Goal: Task Accomplishment & Management: Manage account settings

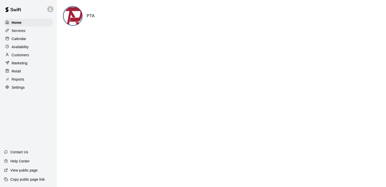
click at [23, 41] on p "Calendar" at bounding box center [19, 38] width 15 height 5
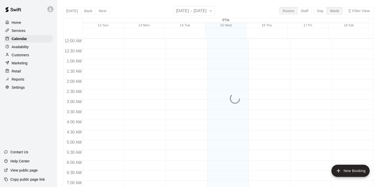
scroll to position [240, 0]
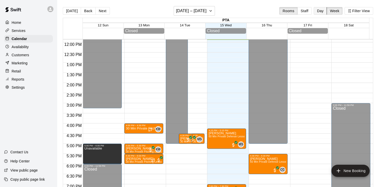
click at [323, 10] on button "Day" at bounding box center [319, 11] width 13 height 8
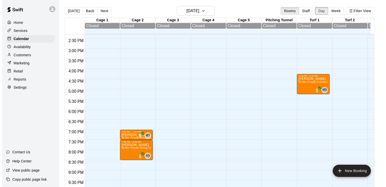
scroll to position [289, 0]
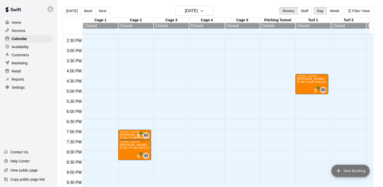
click at [338, 169] on icon "add" at bounding box center [338, 170] width 6 height 6
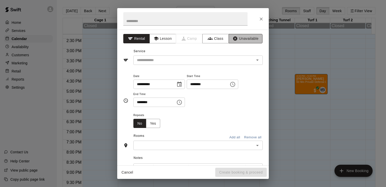
click at [238, 37] on button "Unavailable" at bounding box center [246, 38] width 34 height 9
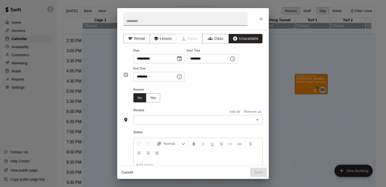
click at [182, 22] on input "text" at bounding box center [185, 18] width 124 height 13
type input "*"
type input "**********"
click at [212, 58] on input "********" at bounding box center [206, 58] width 39 height 9
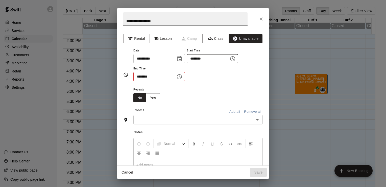
type input "********"
click at [141, 76] on input "********" at bounding box center [153, 76] width 39 height 9
click at [152, 76] on input "********" at bounding box center [153, 76] width 39 height 9
type input "********"
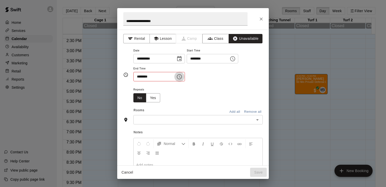
click at [147, 76] on input "********" at bounding box center [153, 76] width 39 height 9
click at [150, 77] on input "********" at bounding box center [153, 76] width 39 height 9
type input "********"
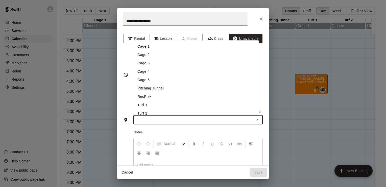
click at [142, 117] on input "text" at bounding box center [194, 119] width 118 height 6
click at [145, 69] on li "Cage 4" at bounding box center [197, 71] width 126 height 8
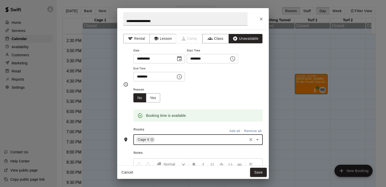
type input "*"
click at [151, 149] on li "Cage 5" at bounding box center [197, 151] width 126 height 8
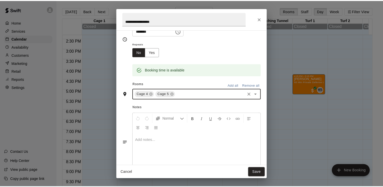
scroll to position [61, 0]
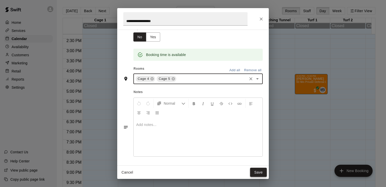
click at [257, 170] on button "Save" at bounding box center [258, 171] width 17 height 9
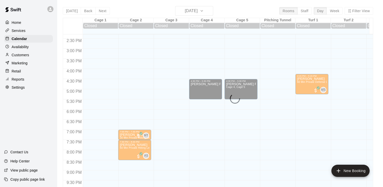
click at [340, 10] on div "Today Back Next Wednesday Oct 15 Rooms Staff Day Week Filter View Cage 1 15 Wed…" at bounding box center [218, 99] width 310 height 187
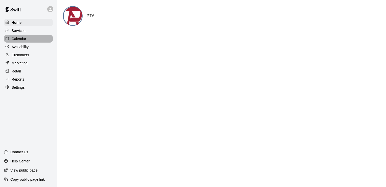
click at [28, 38] on div "Calendar" at bounding box center [28, 39] width 49 height 8
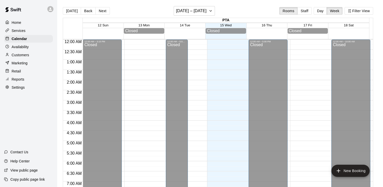
scroll to position [247, 0]
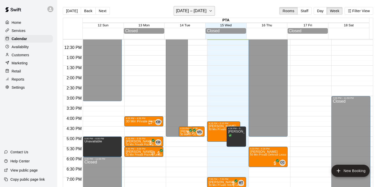
click at [208, 9] on button "[DATE] – [DATE]" at bounding box center [193, 11] width 41 height 10
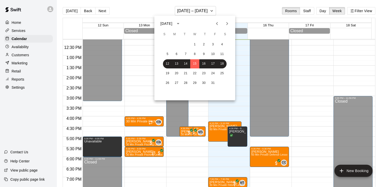
click at [228, 22] on icon "Next month" at bounding box center [227, 23] width 6 height 6
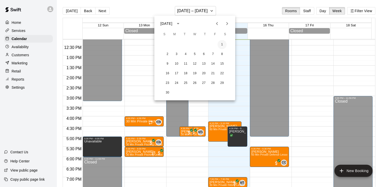
click at [224, 43] on button "1" at bounding box center [222, 44] width 9 height 9
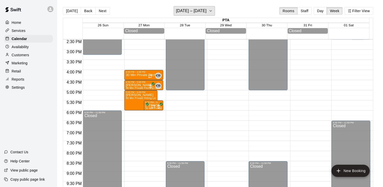
scroll to position [293, 0]
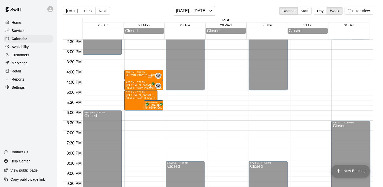
click at [343, 169] on button "New Booking" at bounding box center [350, 170] width 38 height 12
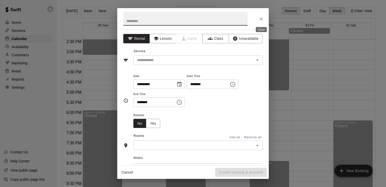
click at [259, 16] on button "Close" at bounding box center [261, 18] width 9 height 9
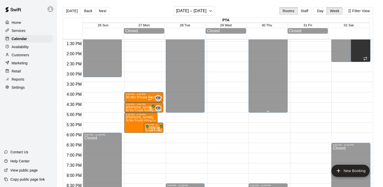
scroll to position [257, 0]
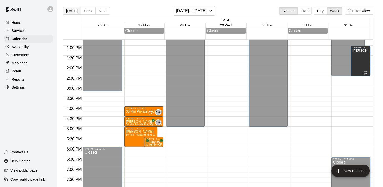
click at [69, 12] on button "[DATE]" at bounding box center [72, 11] width 18 height 8
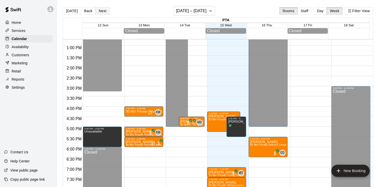
click at [105, 14] on button "Next" at bounding box center [102, 11] width 14 height 8
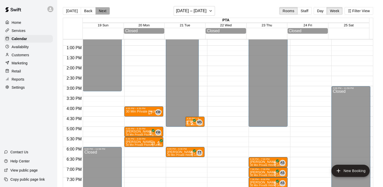
click at [103, 9] on button "Next" at bounding box center [102, 11] width 14 height 8
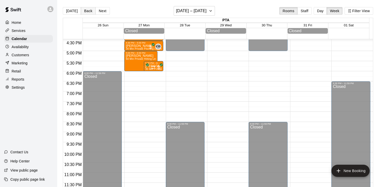
scroll to position [323, 0]
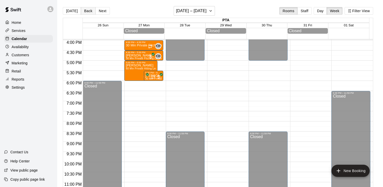
click at [85, 10] on button "Back" at bounding box center [88, 11] width 15 height 8
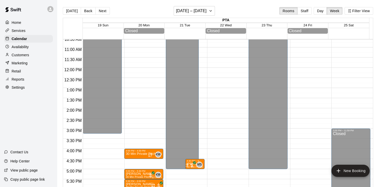
scroll to position [252, 0]
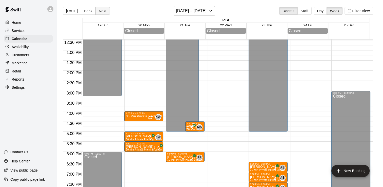
click at [104, 11] on button "Next" at bounding box center [102, 11] width 14 height 8
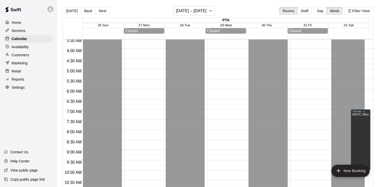
scroll to position [0, 0]
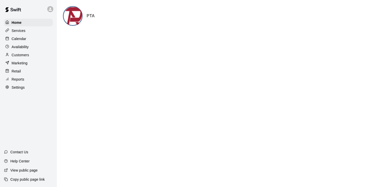
click at [24, 40] on p "Calendar" at bounding box center [19, 38] width 15 height 5
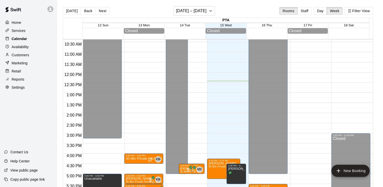
scroll to position [210, 0]
click at [321, 11] on button "Day" at bounding box center [319, 11] width 13 height 8
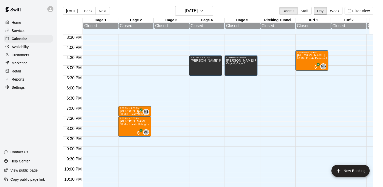
scroll to position [313, 0]
drag, startPoint x: 237, startPoint y: 66, endPoint x: 239, endPoint y: 85, distance: 18.6
drag, startPoint x: 239, startPoint y: 85, endPoint x: 233, endPoint y: 73, distance: 13.3
click at [233, 73] on div "Thrun Fall Practice Cage 4, Cage 5" at bounding box center [241, 151] width 30 height 187
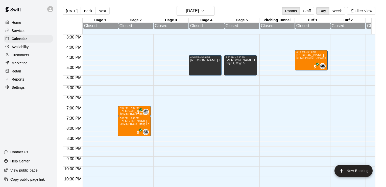
drag, startPoint x: 233, startPoint y: 73, endPoint x: 250, endPoint y: 94, distance: 26.3
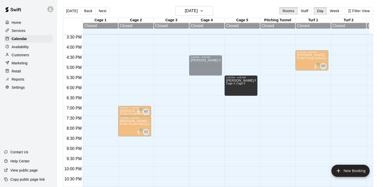
drag, startPoint x: 243, startPoint y: 67, endPoint x: 247, endPoint y: 89, distance: 21.8
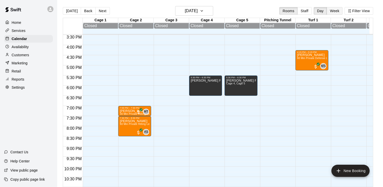
click at [335, 9] on button "Week" at bounding box center [334, 11] width 16 height 8
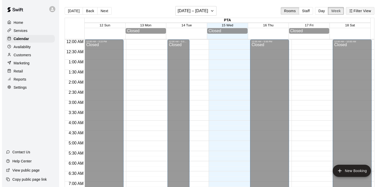
scroll to position [252, 0]
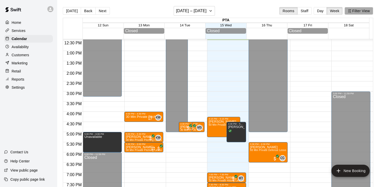
click at [363, 11] on button "Filter View" at bounding box center [358, 11] width 28 height 8
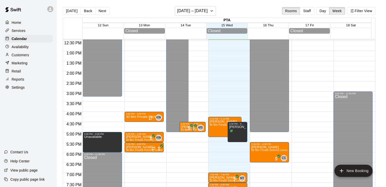
scroll to position [26, 0]
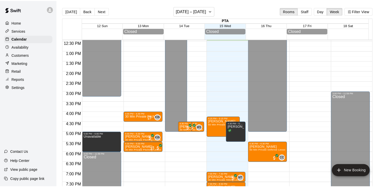
scroll to position [0, 0]
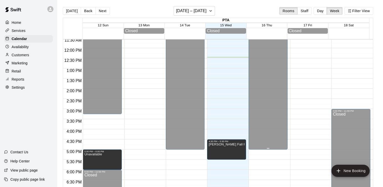
scroll to position [242, 0]
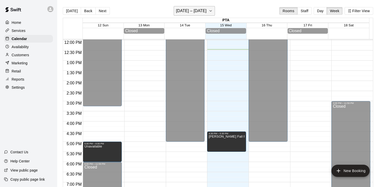
click at [214, 9] on button "[DATE] – [DATE]" at bounding box center [193, 11] width 41 height 10
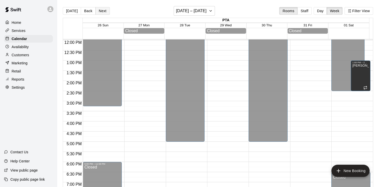
click at [103, 13] on button "Next" at bounding box center [102, 11] width 14 height 8
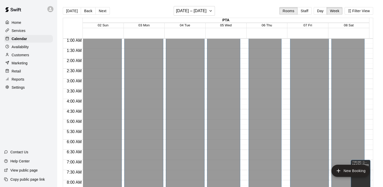
scroll to position [0, 0]
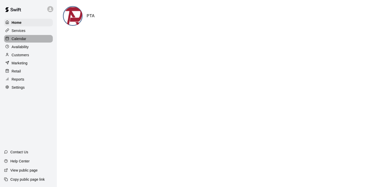
click at [16, 38] on p "Calendar" at bounding box center [19, 38] width 15 height 5
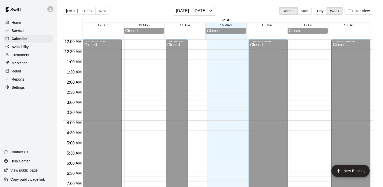
scroll to position [263, 0]
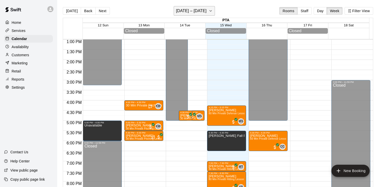
click at [198, 8] on h6 "[DATE] – [DATE]" at bounding box center [191, 10] width 31 height 7
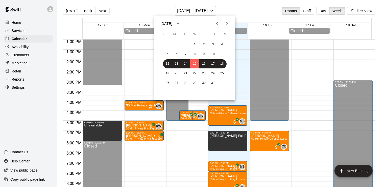
click at [228, 23] on icon "Next month" at bounding box center [228, 23] width 2 height 3
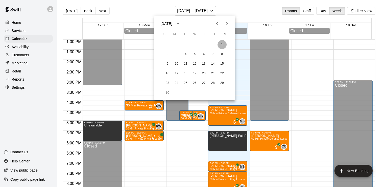
click at [222, 45] on button "1" at bounding box center [222, 44] width 9 height 9
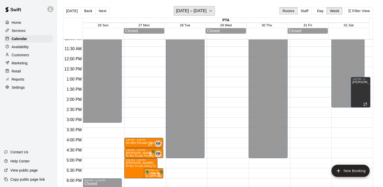
scroll to position [217, 0]
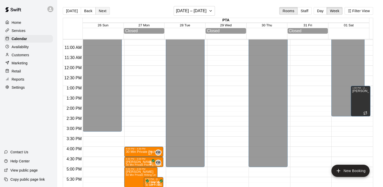
click at [102, 12] on button "Next" at bounding box center [102, 11] width 14 height 8
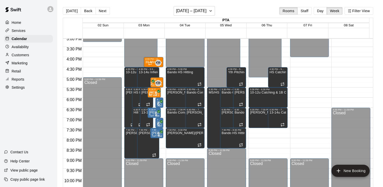
scroll to position [305, 0]
click at [101, 11] on button "Next" at bounding box center [102, 11] width 14 height 8
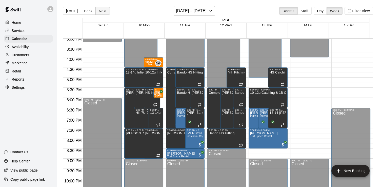
click at [103, 10] on button "Next" at bounding box center [102, 11] width 14 height 8
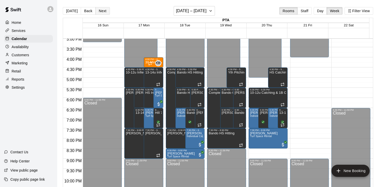
click at [103, 10] on button "Next" at bounding box center [102, 11] width 14 height 8
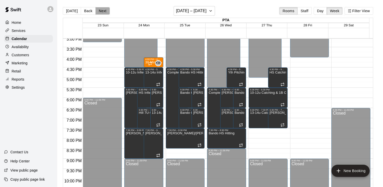
click at [103, 10] on button "Next" at bounding box center [102, 11] width 14 height 8
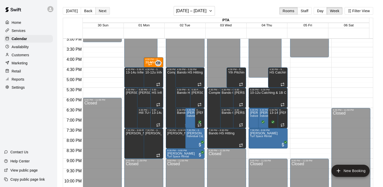
click at [103, 10] on button "Next" at bounding box center [102, 11] width 14 height 8
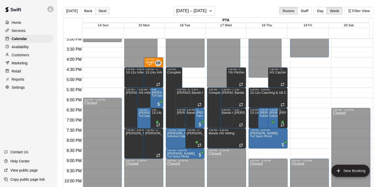
click at [103, 10] on button "Next" at bounding box center [102, 11] width 14 height 8
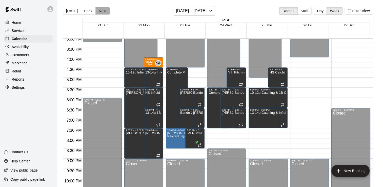
click at [103, 10] on button "Next" at bounding box center [102, 11] width 14 height 8
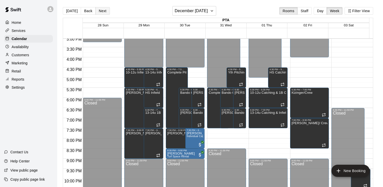
click at [103, 10] on button "Next" at bounding box center [102, 11] width 14 height 8
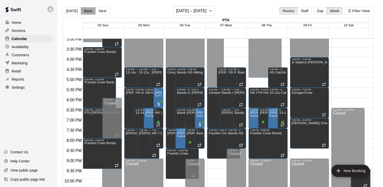
click at [85, 12] on button "Back" at bounding box center [88, 11] width 15 height 8
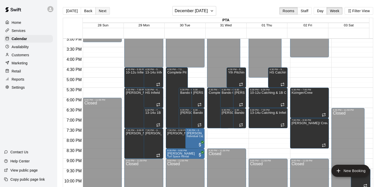
click at [104, 9] on button "Next" at bounding box center [102, 11] width 14 height 8
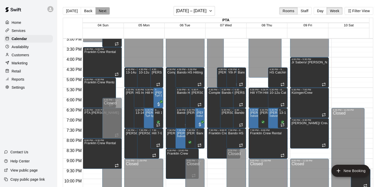
click at [101, 11] on button "Next" at bounding box center [102, 11] width 14 height 8
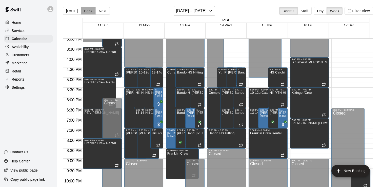
click at [84, 12] on button "Back" at bounding box center [88, 11] width 15 height 8
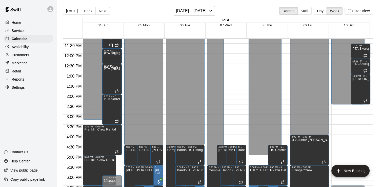
scroll to position [237, 0]
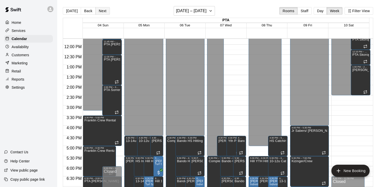
click at [103, 14] on button "Next" at bounding box center [102, 11] width 14 height 8
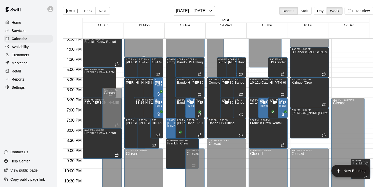
scroll to position [332, 0]
